Goal: Task Accomplishment & Management: Complete application form

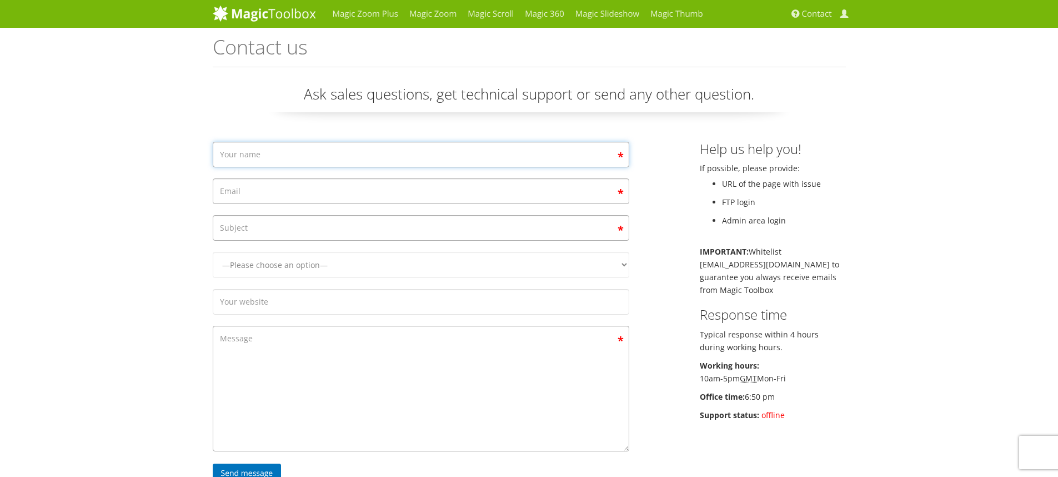
click at [213, 167] on input "Contact form" at bounding box center [421, 155] width 417 height 26
type input "[PERSON_NAME]"
click at [213, 167] on input "[PERSON_NAME]" at bounding box center [421, 155] width 417 height 26
click at [213, 204] on input "Contact form" at bounding box center [421, 191] width 417 height 26
type input "[EMAIL_ADDRESS][DOMAIN_NAME]"
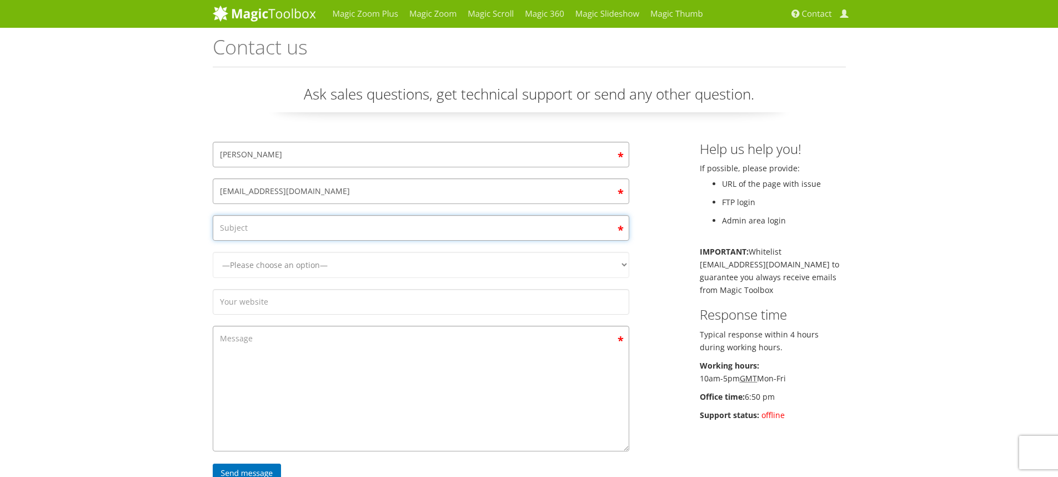
click at [213, 241] on input "Contact form" at bounding box center [421, 228] width 417 height 26
type input "I"
type input "Is it possible to switch sirv account?"
select select "Magic Zoom Plus"
click at [213, 264] on select "—Please choose an option— Magic Zoom Magic Zoom Plus Magic Thumb Magic Slidesho…" at bounding box center [421, 265] width 417 height 26
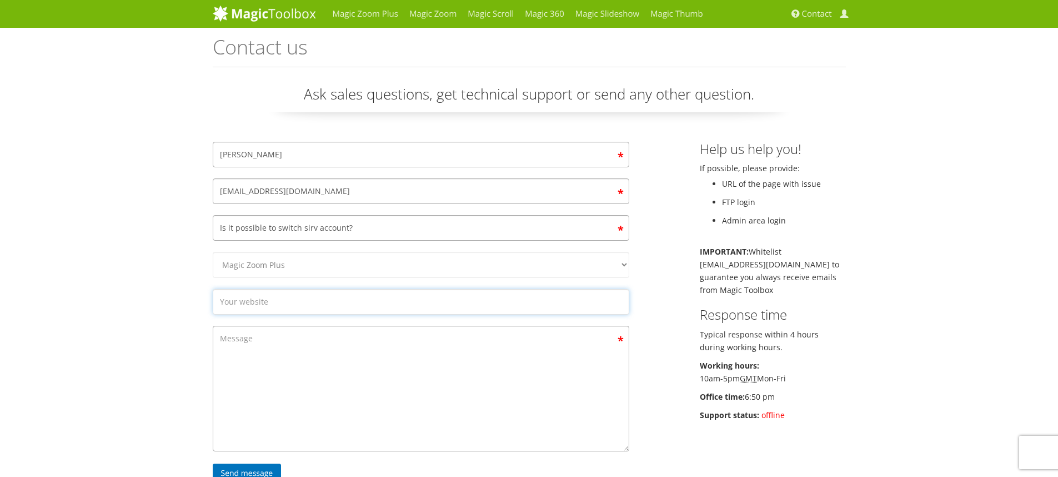
click at [213, 291] on input "Contact form" at bounding box center [421, 302] width 417 height 26
type input "[URL][DOMAIN_NAME]"
click at [213, 331] on textarea "Contact form" at bounding box center [421, 389] width 417 height 126
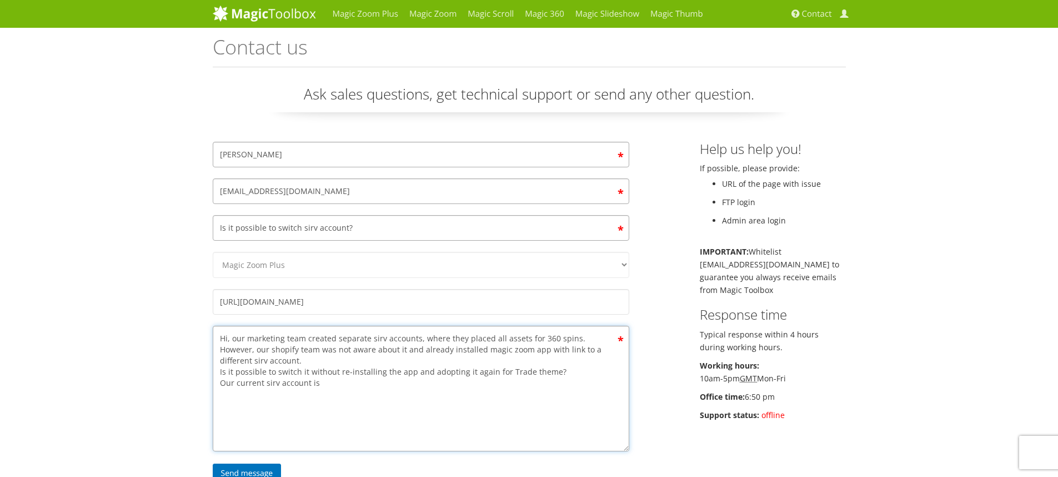
paste textarea "therootbrands1"
paste textarea "martyroot1"
type textarea "Hi, our marketing team created separate sirv accounts, where they placed all as…"
click at [213, 463] on input "Send message" at bounding box center [247, 473] width 69 height 20
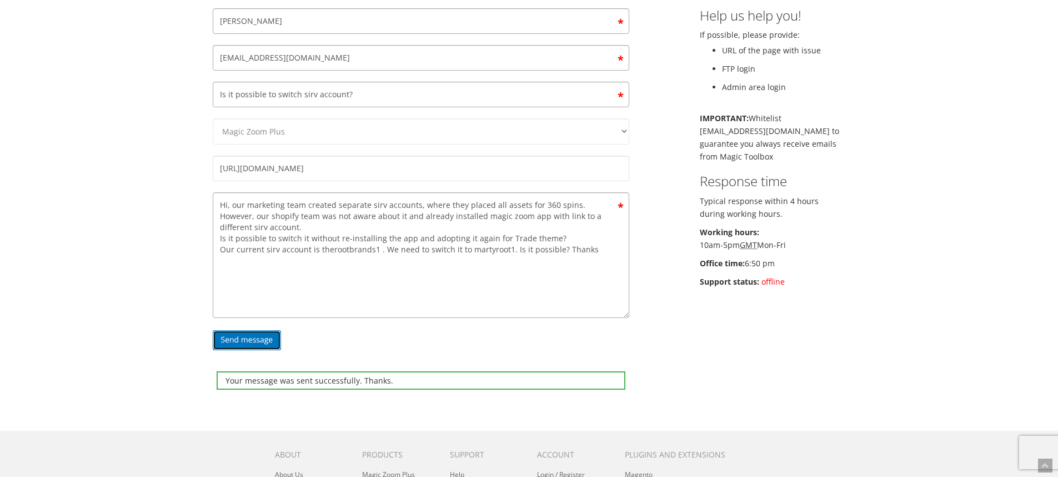
scroll to position [0, 0]
